Goal: Task Accomplishment & Management: Manage account settings

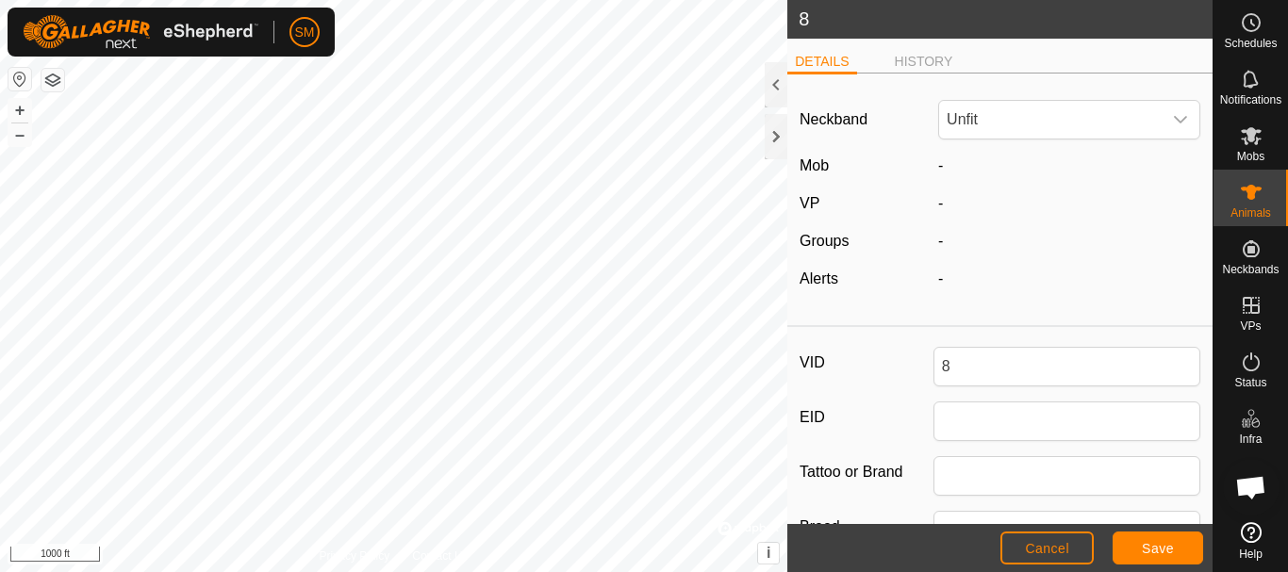
scroll to position [3941, 0]
click at [778, 133] on div at bounding box center [776, 136] width 23 height 45
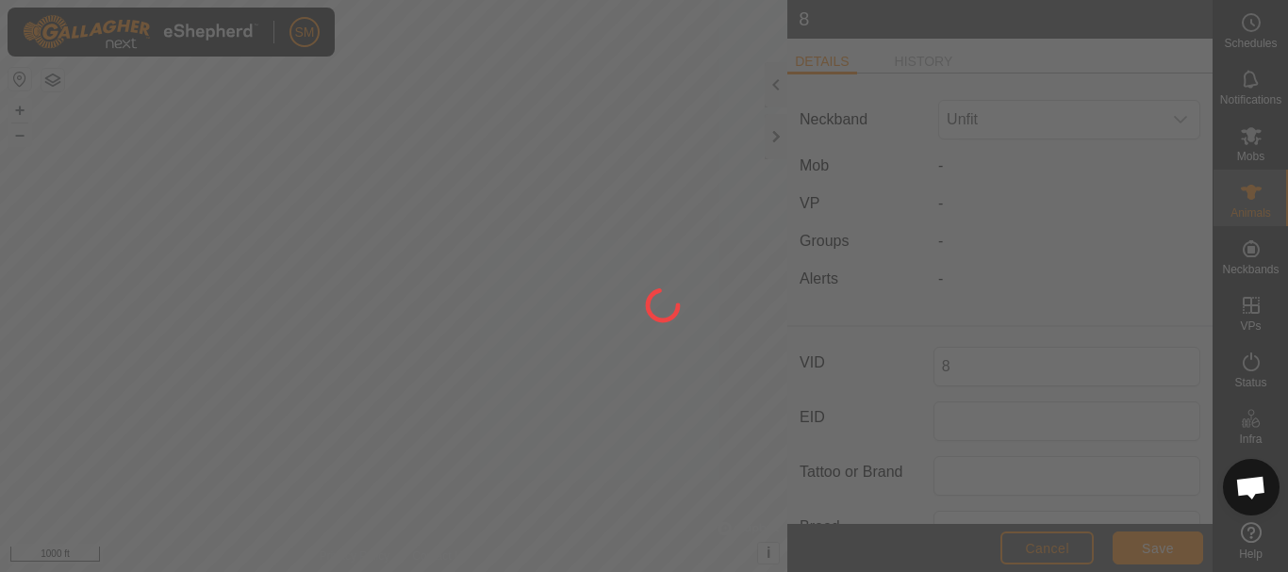
scroll to position [3941, 0]
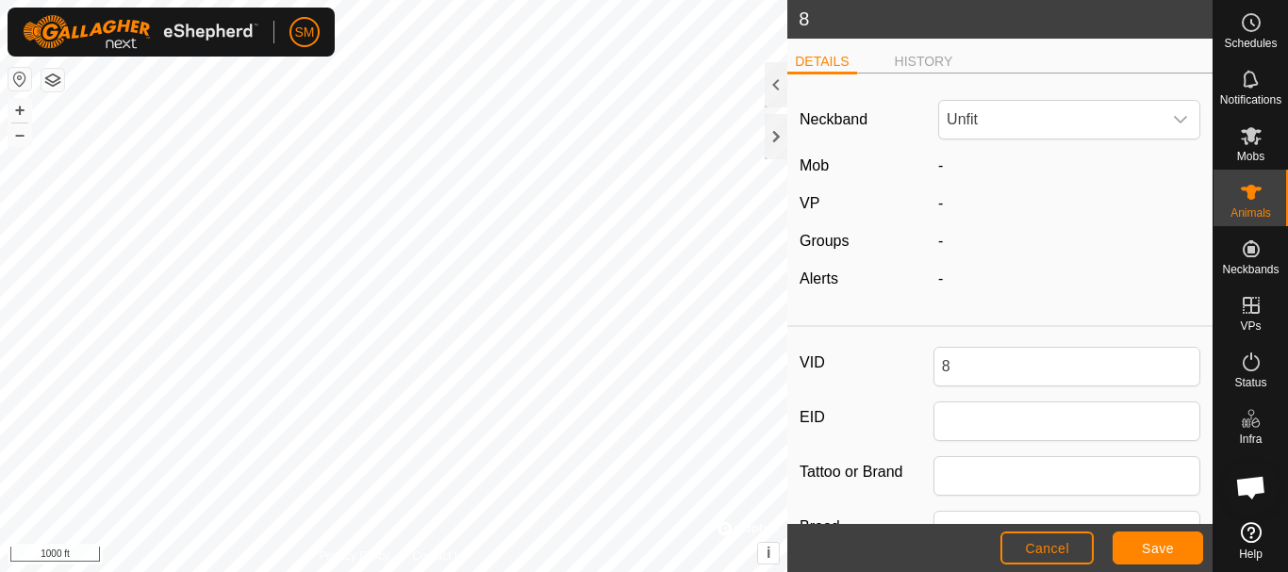
type input "1"
